Goal: Task Accomplishment & Management: Manage account settings

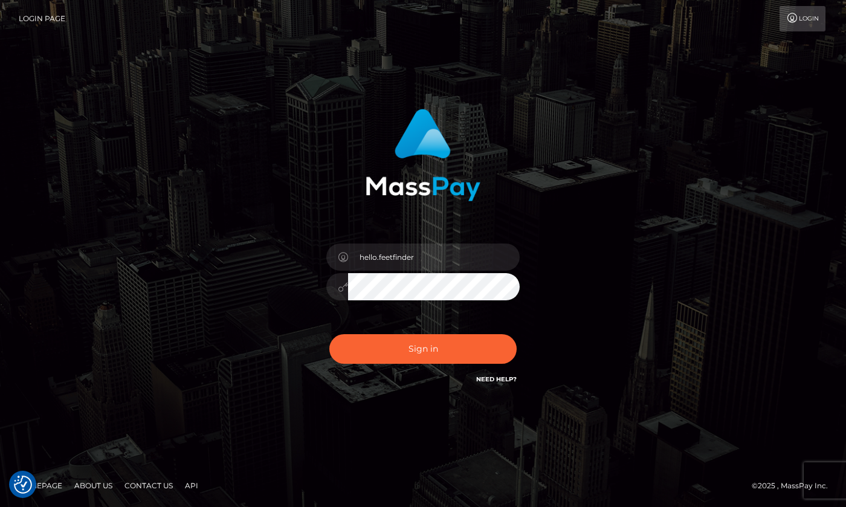
click at [436, 253] on input "hello.feetfinder" at bounding box center [434, 257] width 172 height 27
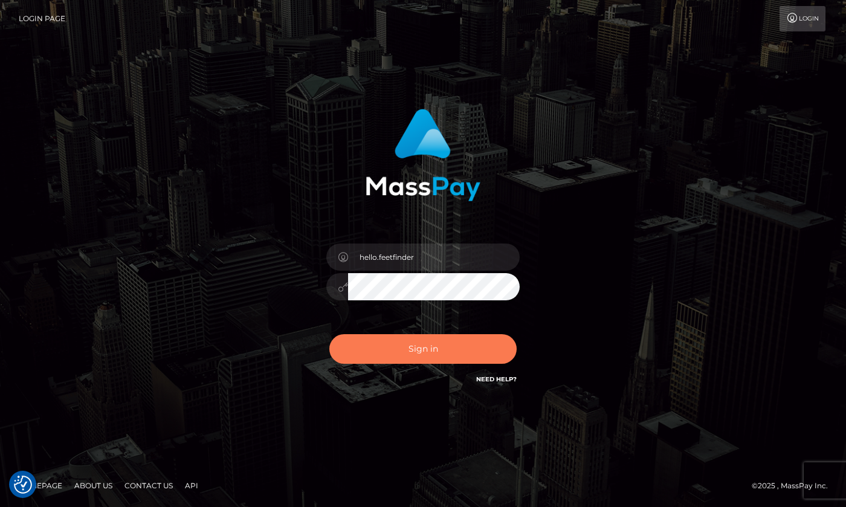
click at [450, 346] on button "Sign in" at bounding box center [422, 349] width 187 height 30
type input "hello.feetfinder"
click at [443, 347] on button "Sign in" at bounding box center [422, 349] width 187 height 30
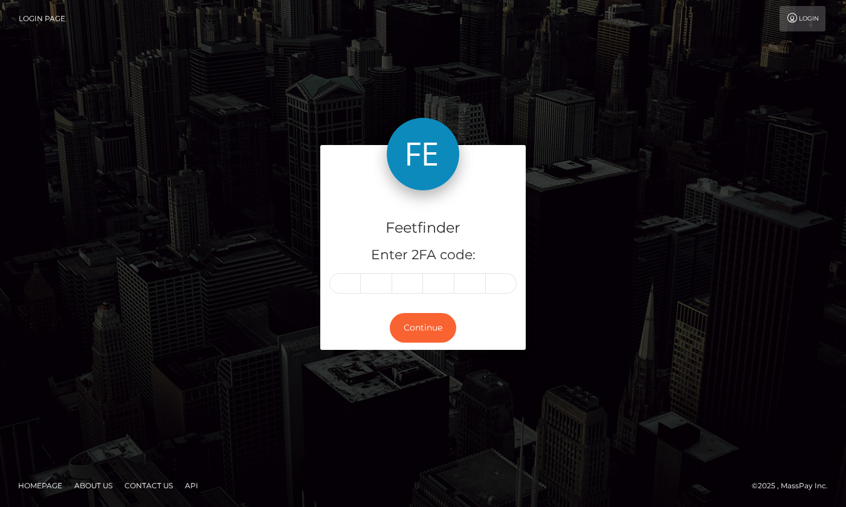
drag, startPoint x: 341, startPoint y: 284, endPoint x: 357, endPoint y: 283, distance: 16.4
click at [341, 283] on input "text" at bounding box center [344, 283] width 31 height 21
type input "2"
type input "4"
type input "2"
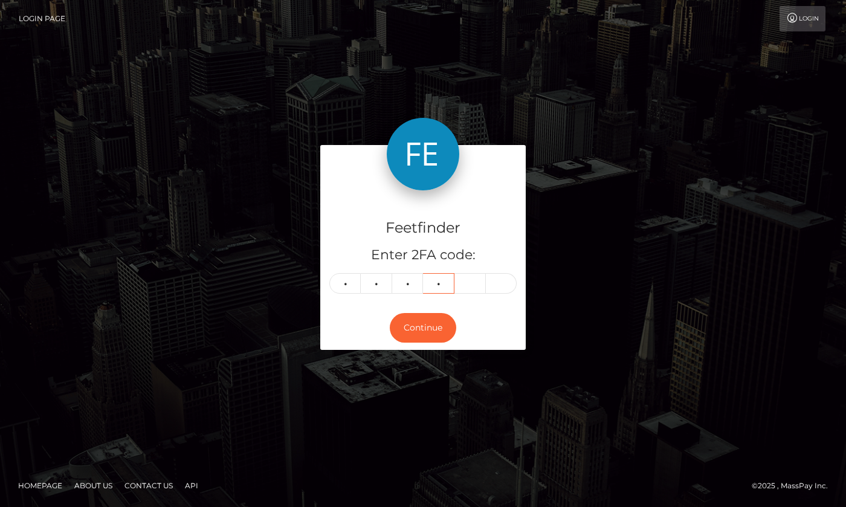
type input "9"
type input "1"
type input "8"
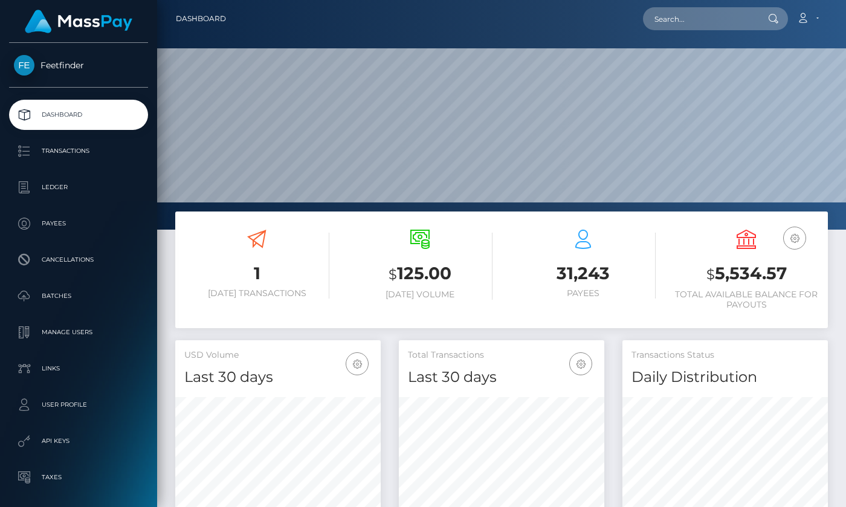
scroll to position [215, 205]
